Goal: Task Accomplishment & Management: Manage account settings

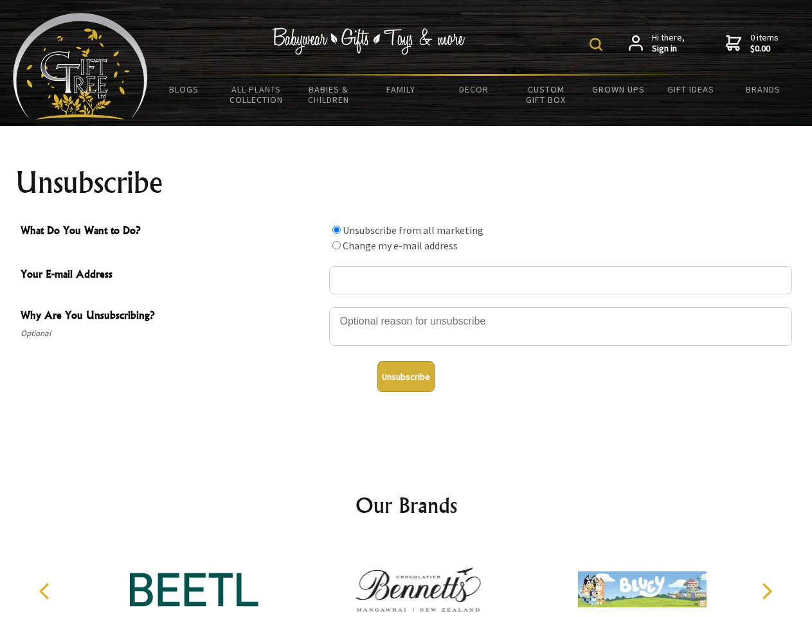
click at [598, 44] on img at bounding box center [596, 44] width 13 height 13
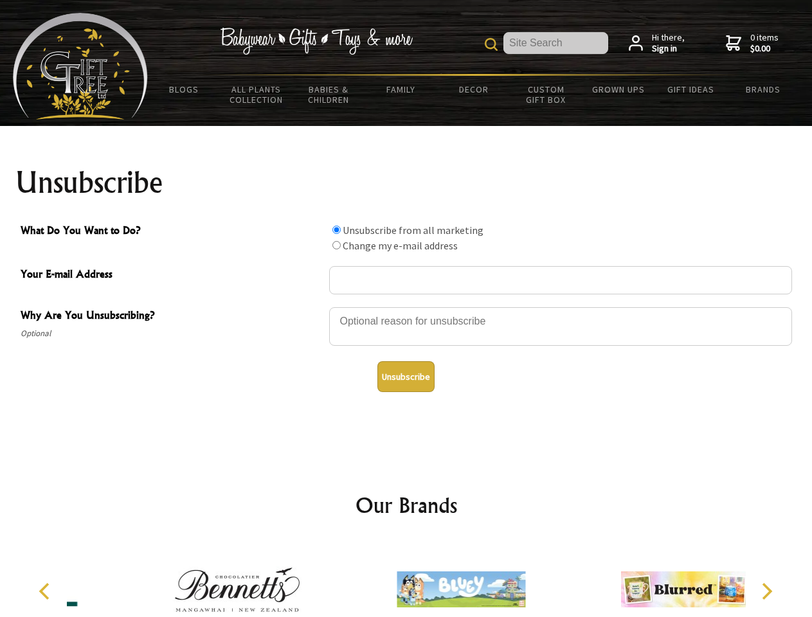
click at [406, 307] on div at bounding box center [560, 328] width 463 height 45
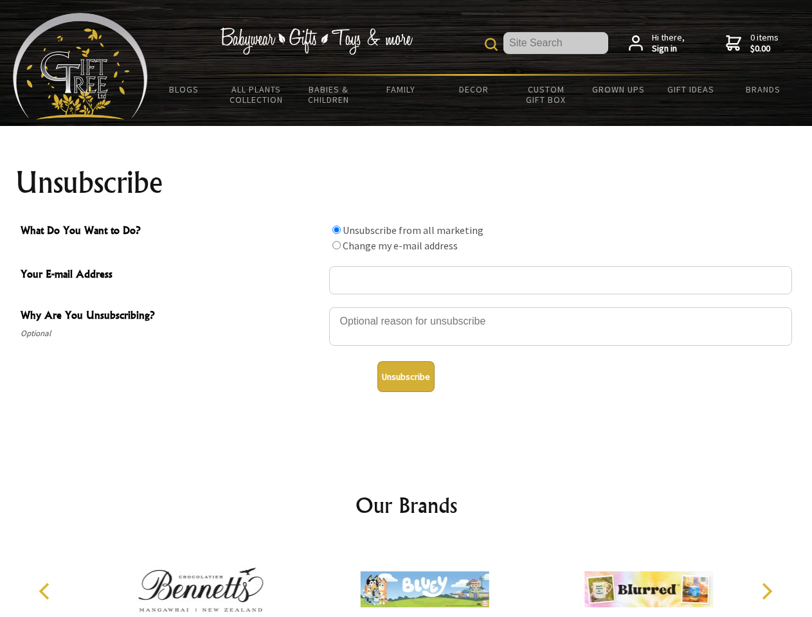
click at [336, 230] on input "What Do You Want to Do?" at bounding box center [337, 230] width 8 height 8
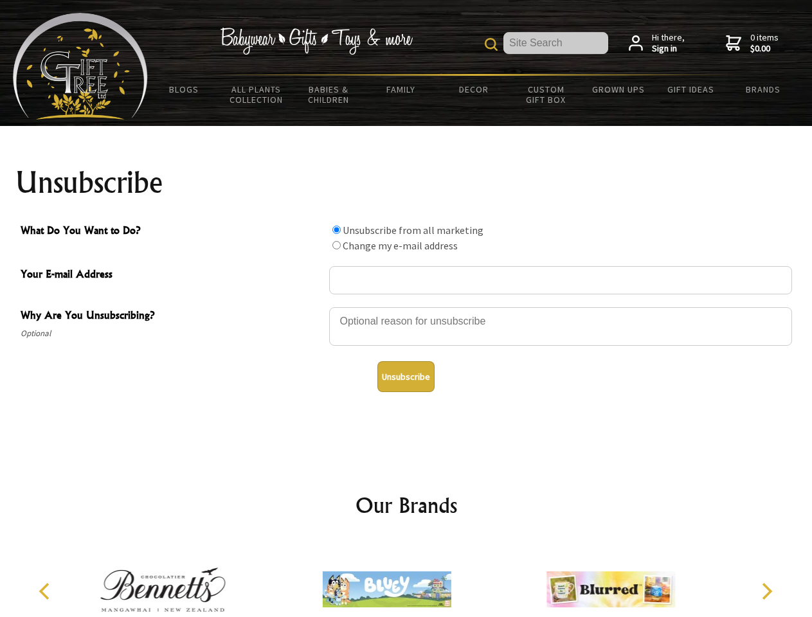
click at [336, 245] on input "What Do You Want to Do?" at bounding box center [337, 245] width 8 height 8
radio input "true"
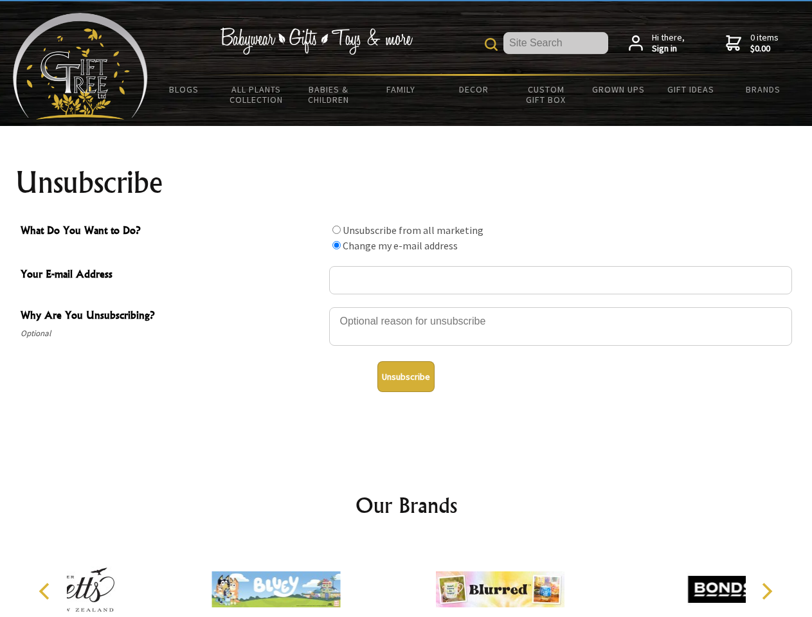
click at [406, 377] on button "Unsubscribe" at bounding box center [406, 376] width 57 height 31
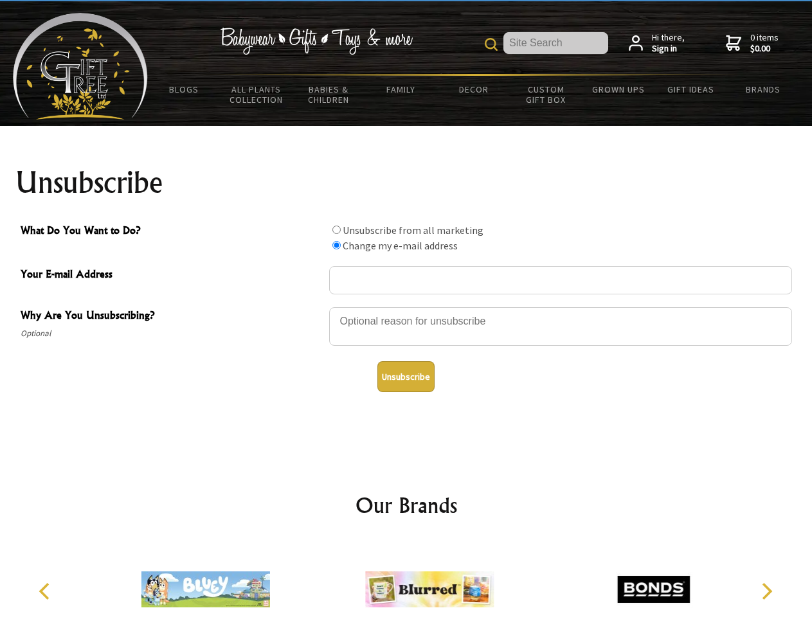
click at [46, 592] on icon "Previous" at bounding box center [45, 591] width 17 height 17
click at [767, 592] on icon "Next" at bounding box center [766, 591] width 17 height 17
